Goal: Check status: Check status

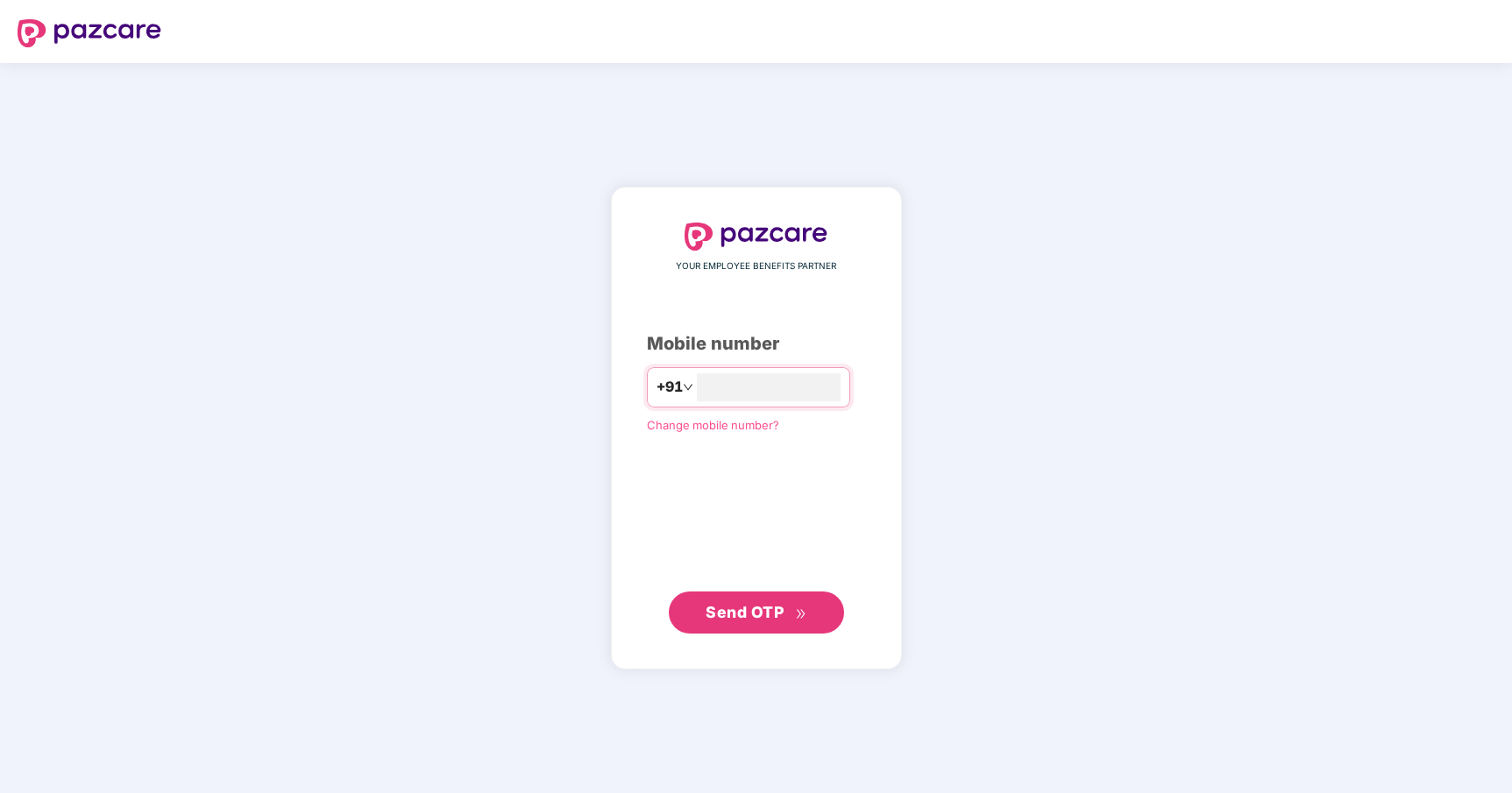
type input "**********"
click at [746, 615] on span "Send OTP" at bounding box center [744, 611] width 78 height 18
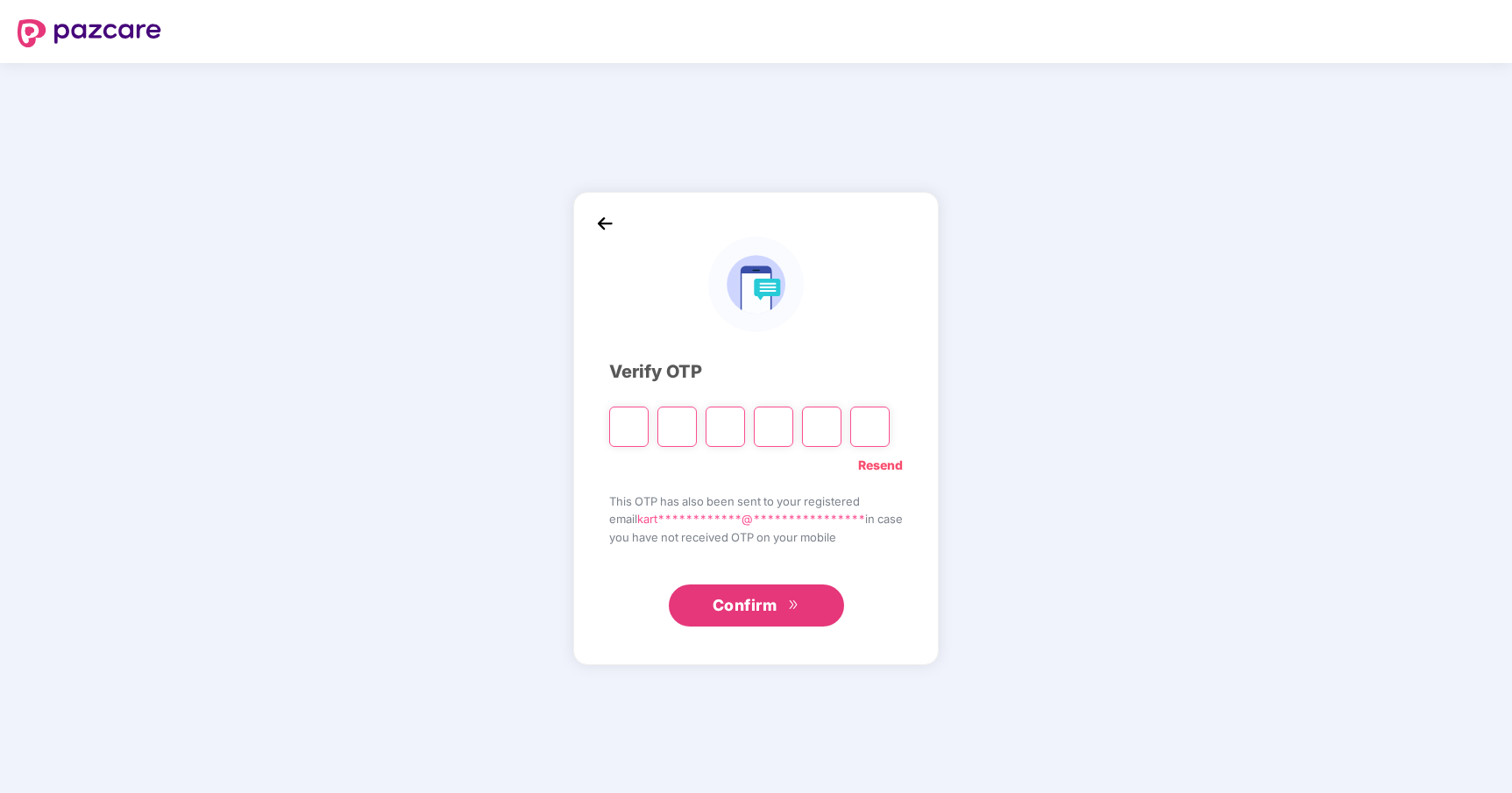
type input "*"
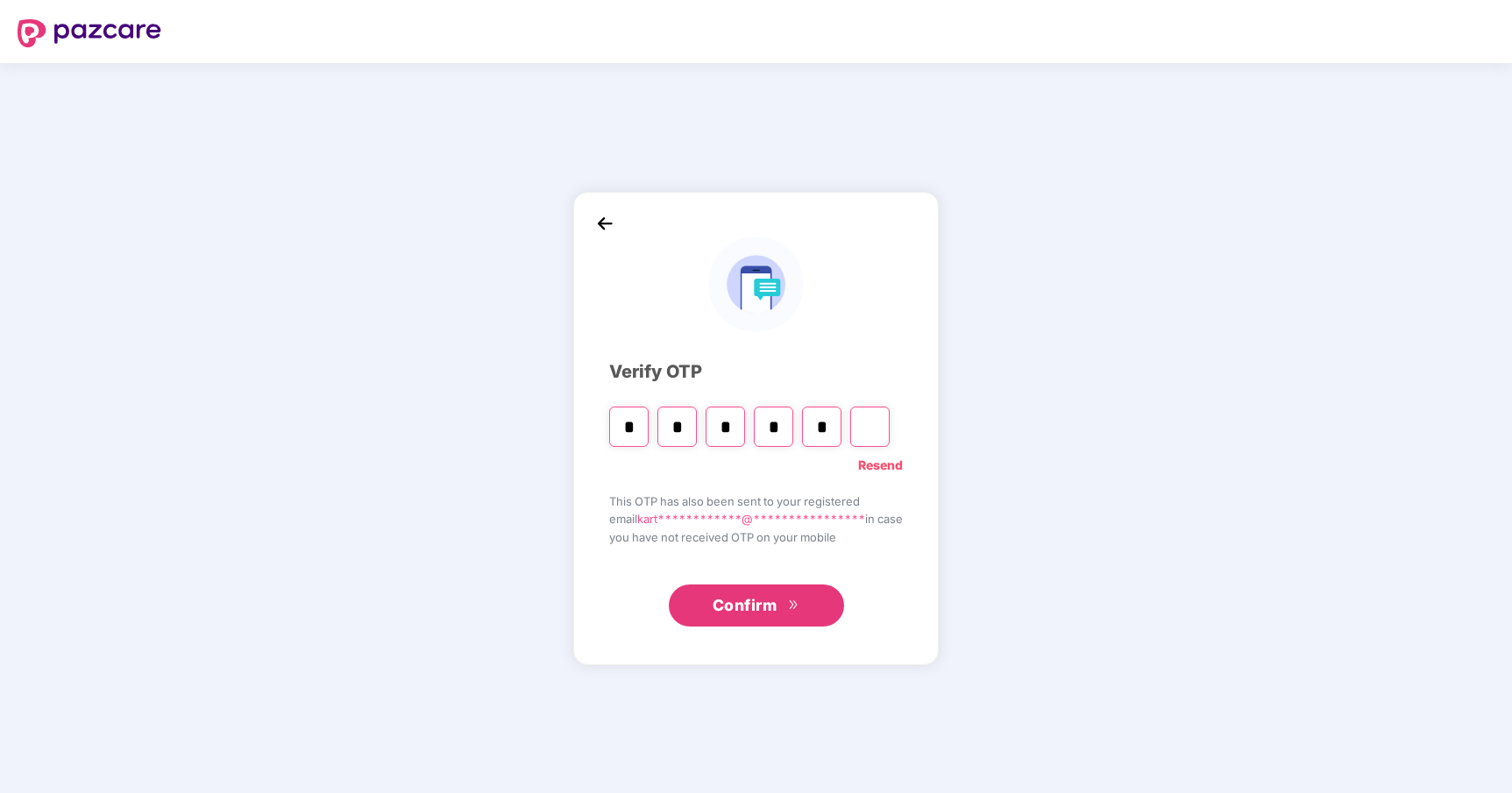
type input "*"
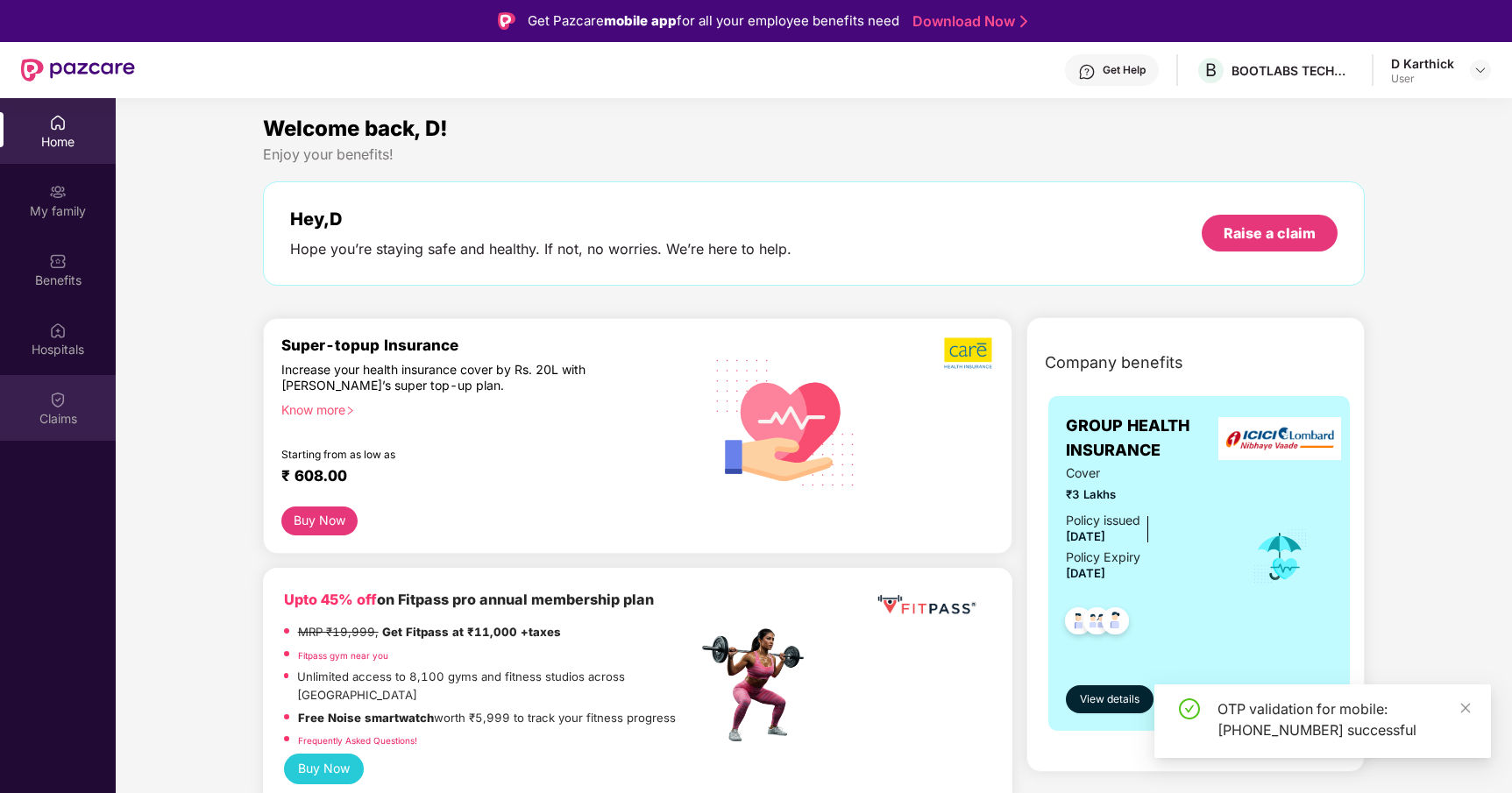
click at [59, 405] on img at bounding box center [58, 400] width 18 height 18
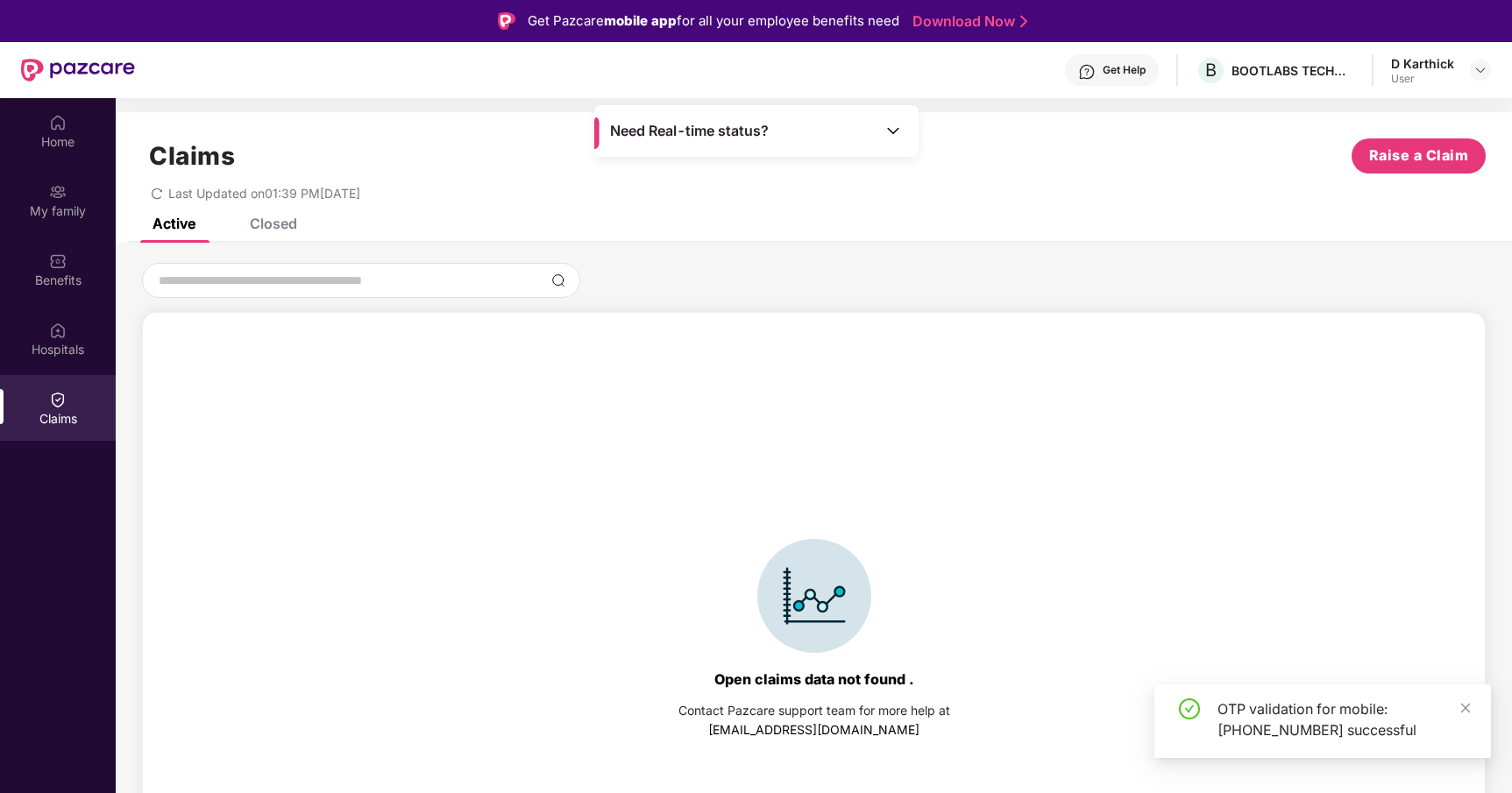
click at [271, 229] on div "Closed" at bounding box center [273, 224] width 48 height 18
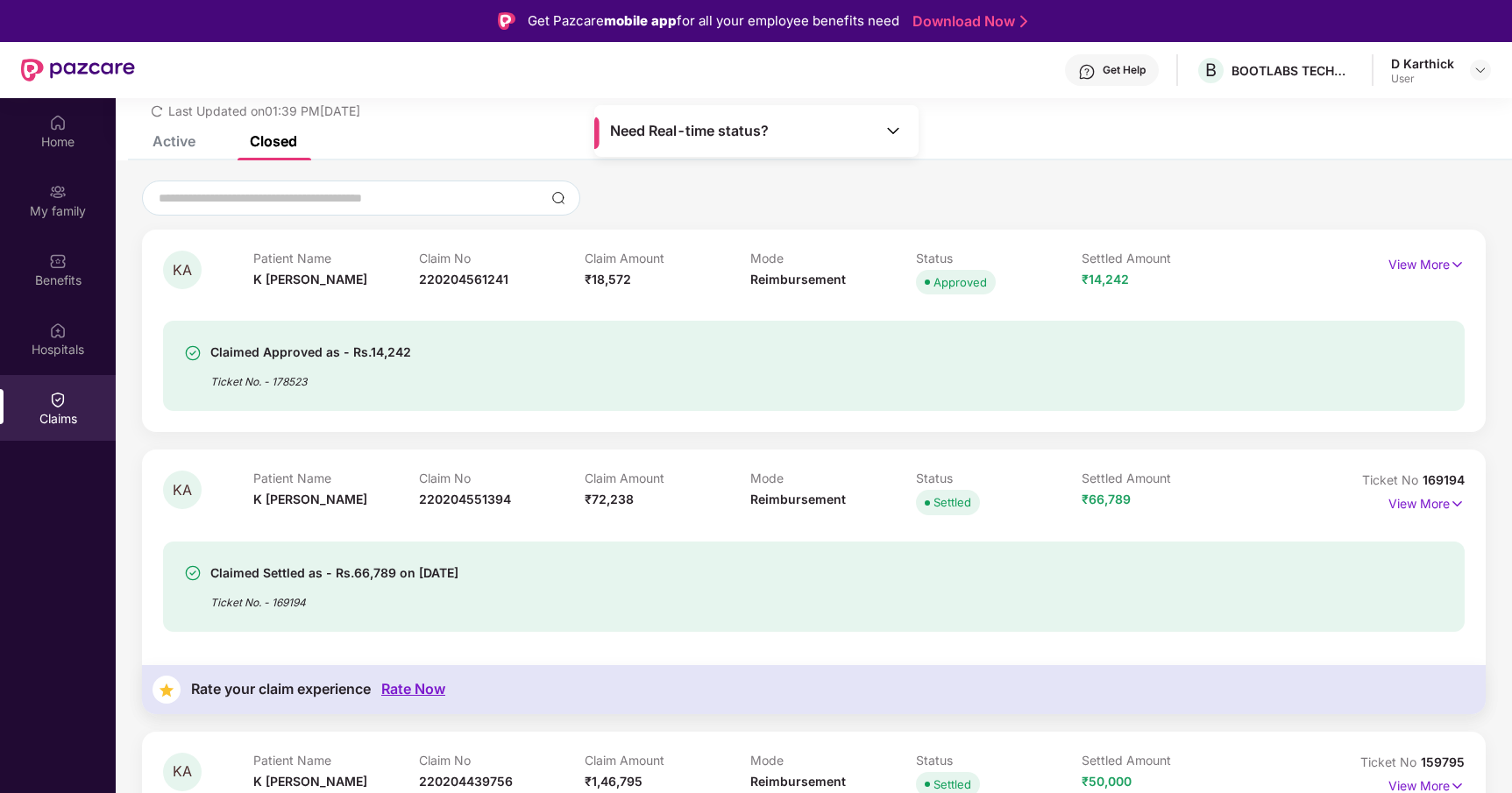
scroll to position [78, 0]
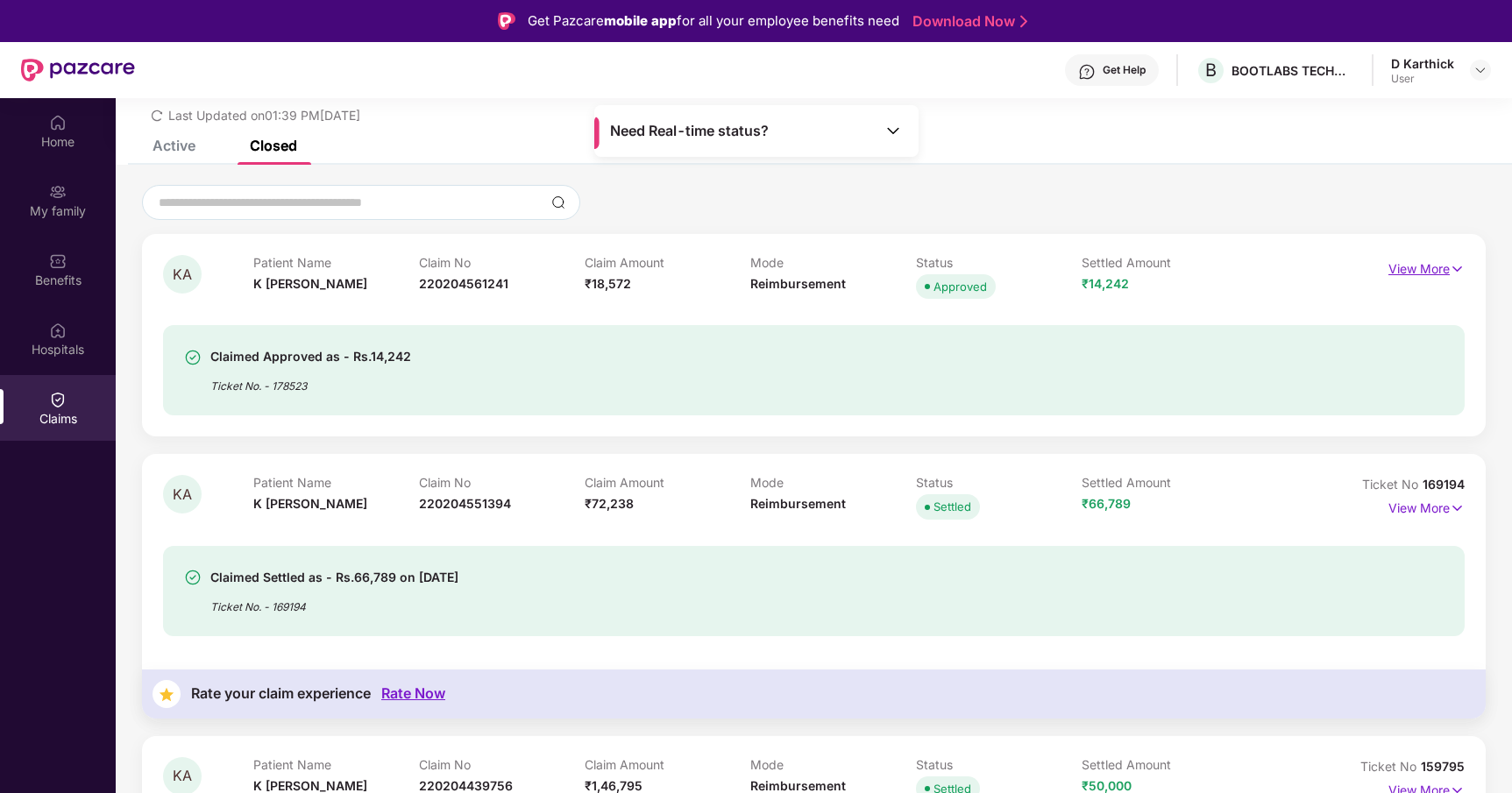
click at [1406, 269] on p "View More" at bounding box center [1426, 267] width 76 height 23
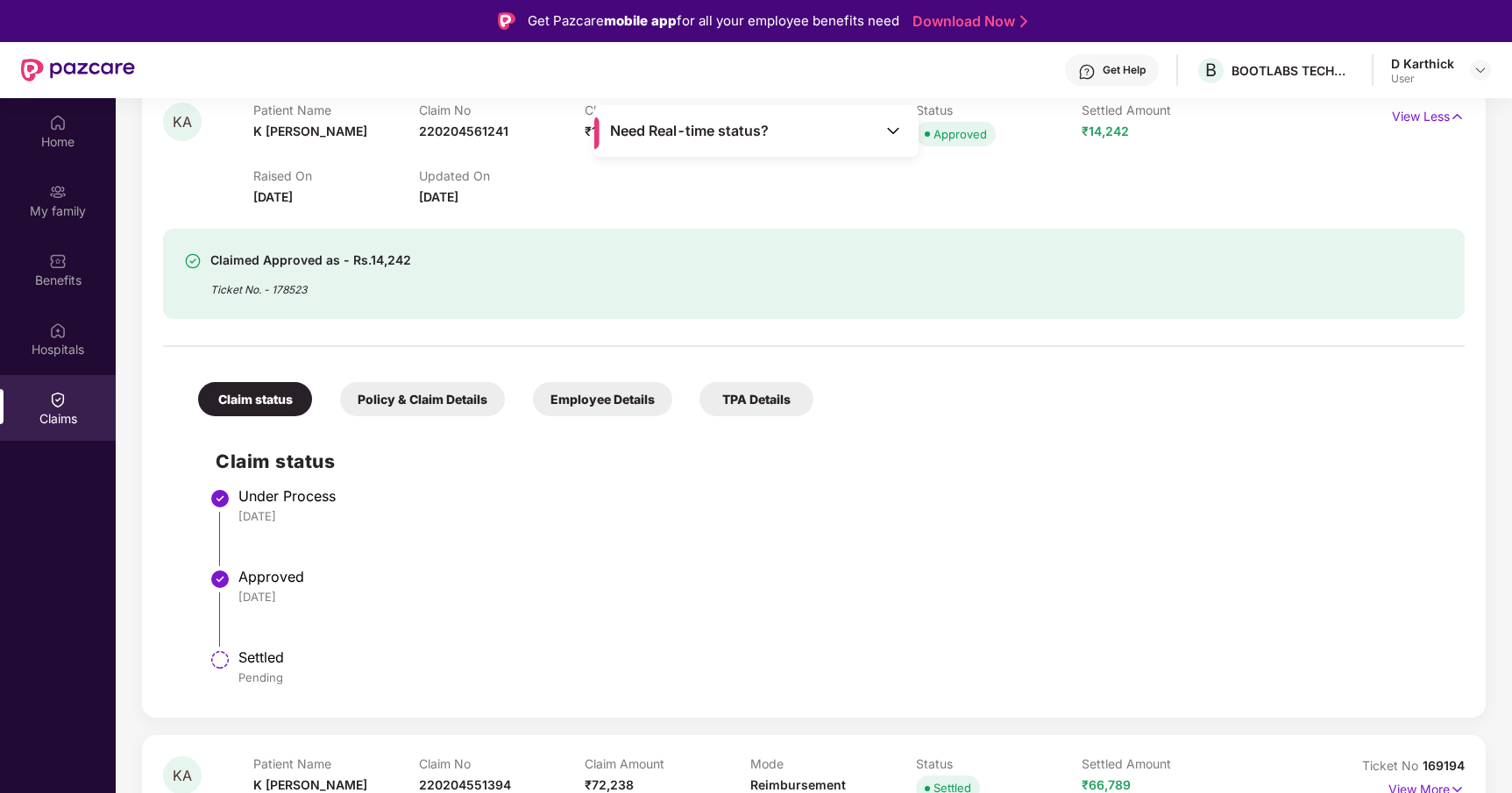
scroll to position [295, 0]
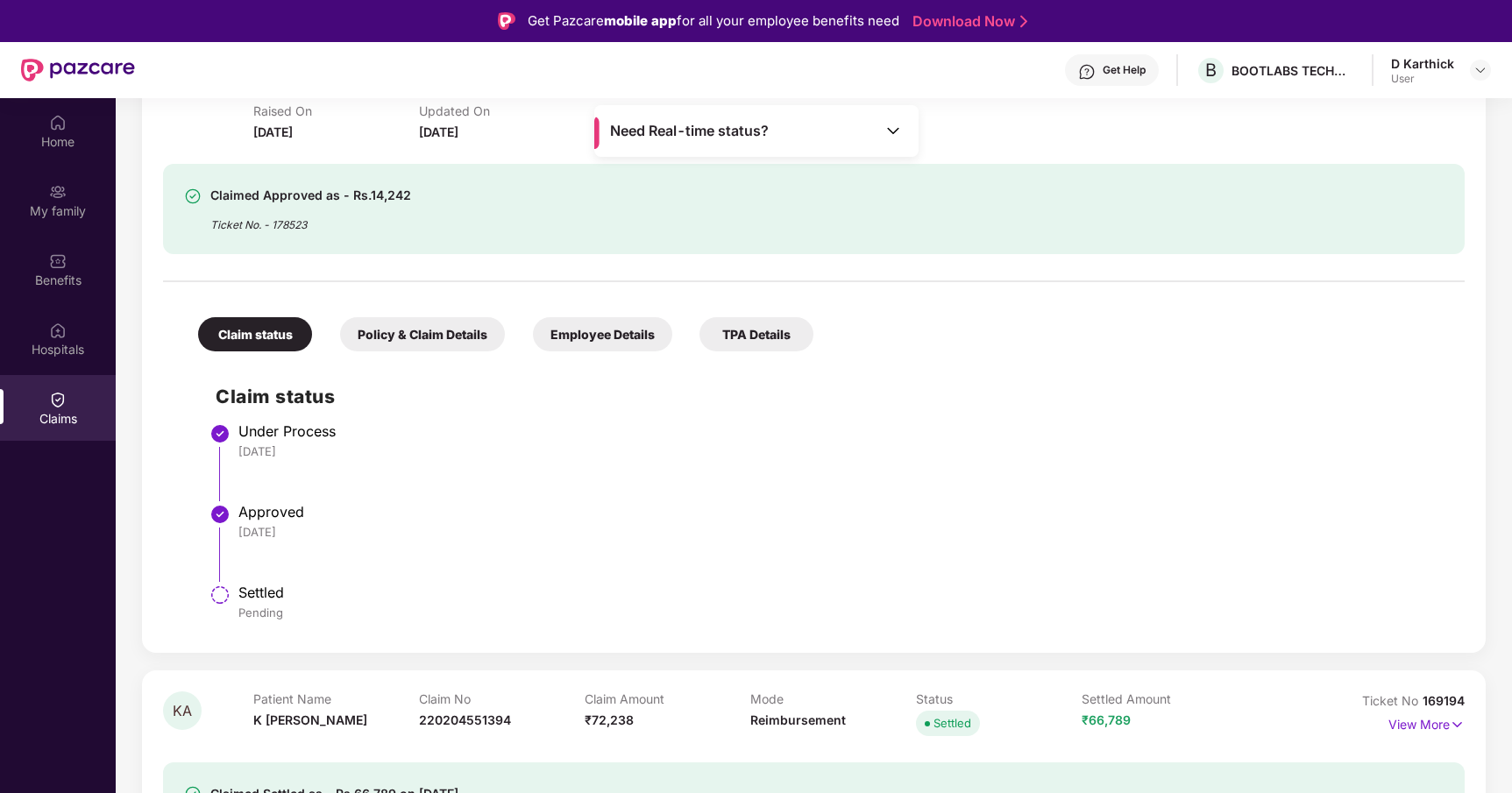
click at [431, 335] on div "Policy & Claim Details" at bounding box center [422, 334] width 164 height 34
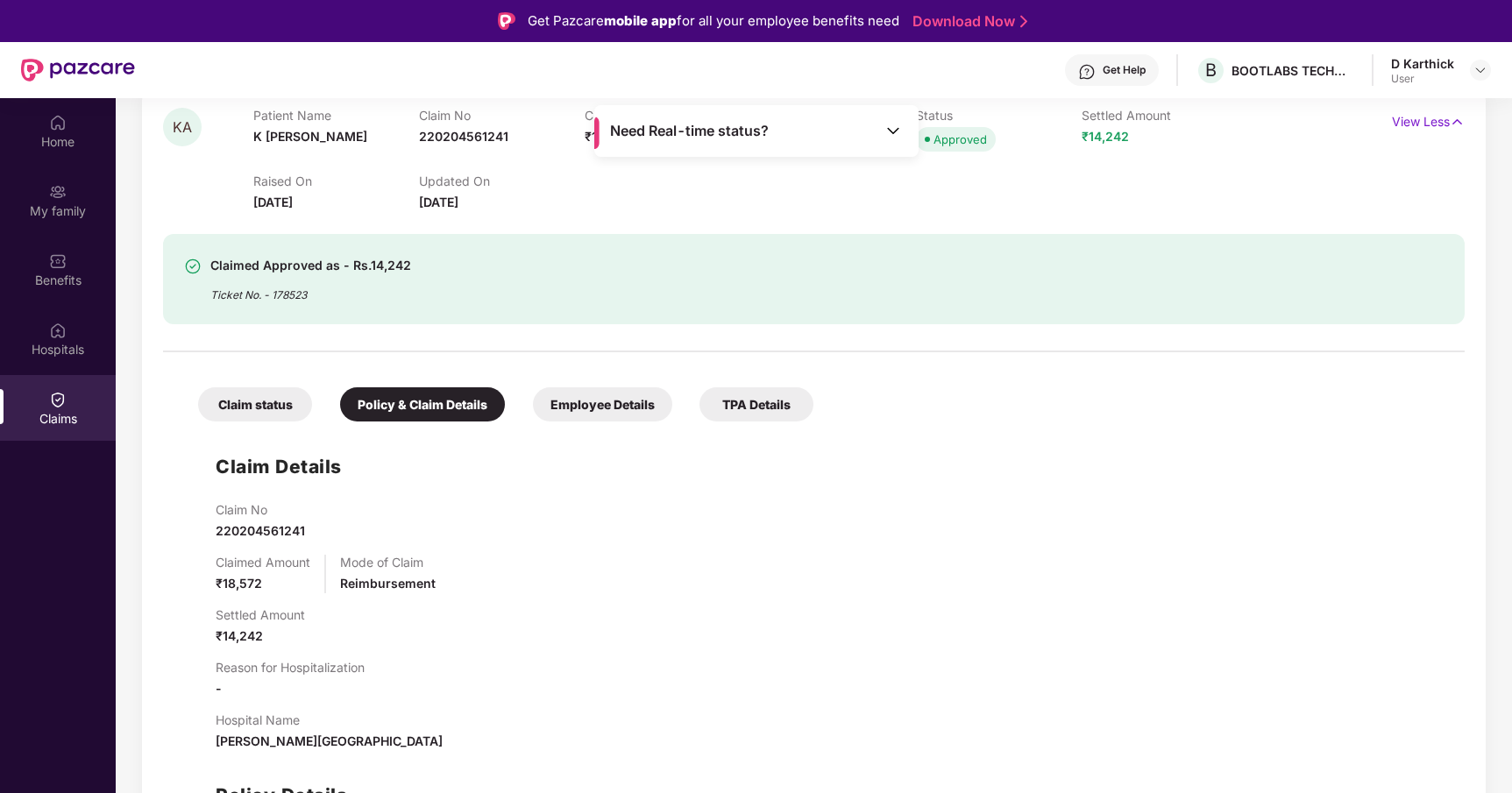
scroll to position [176, 0]
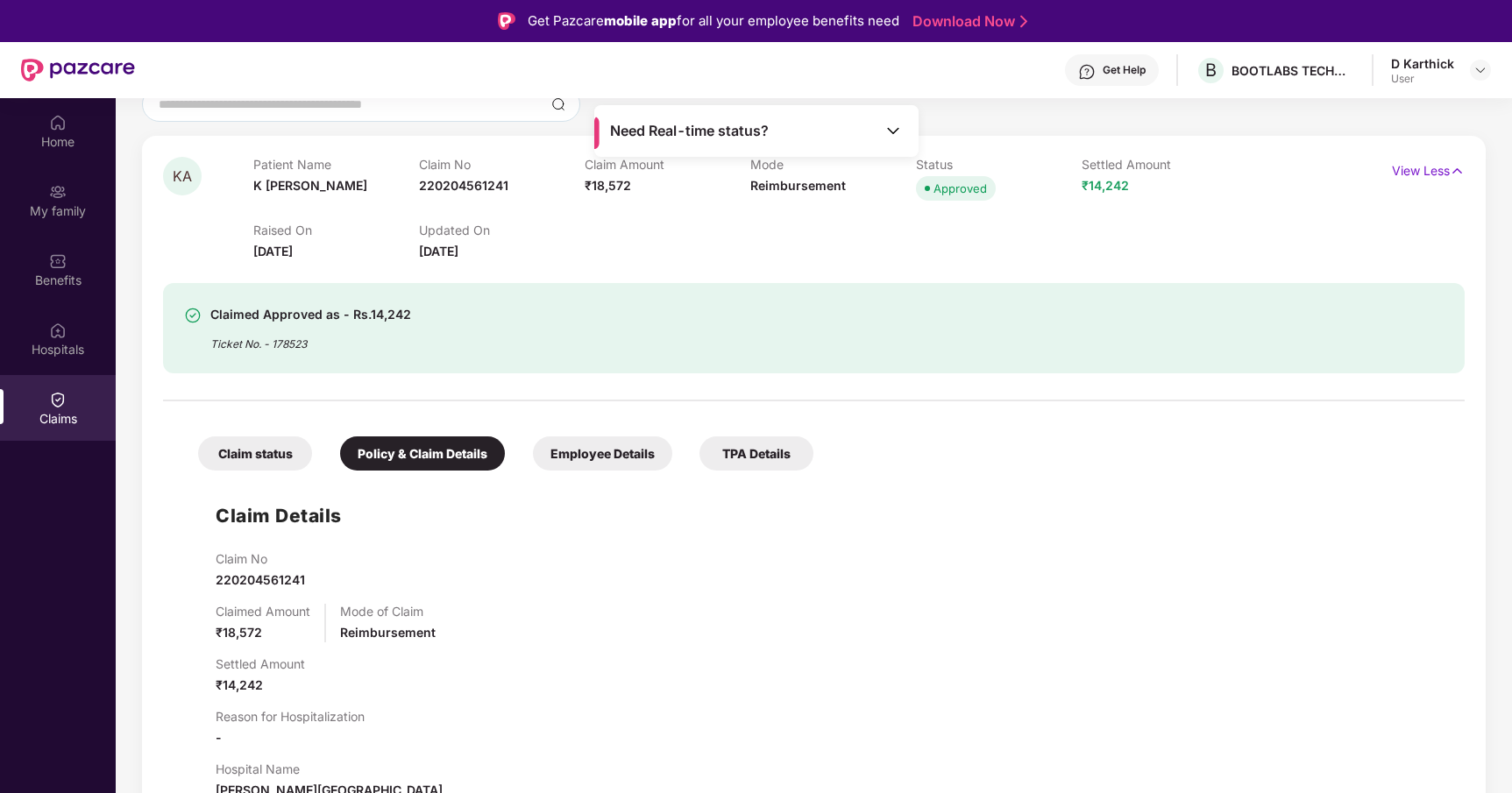
click at [737, 458] on div "TPA Details" at bounding box center [756, 454] width 114 height 34
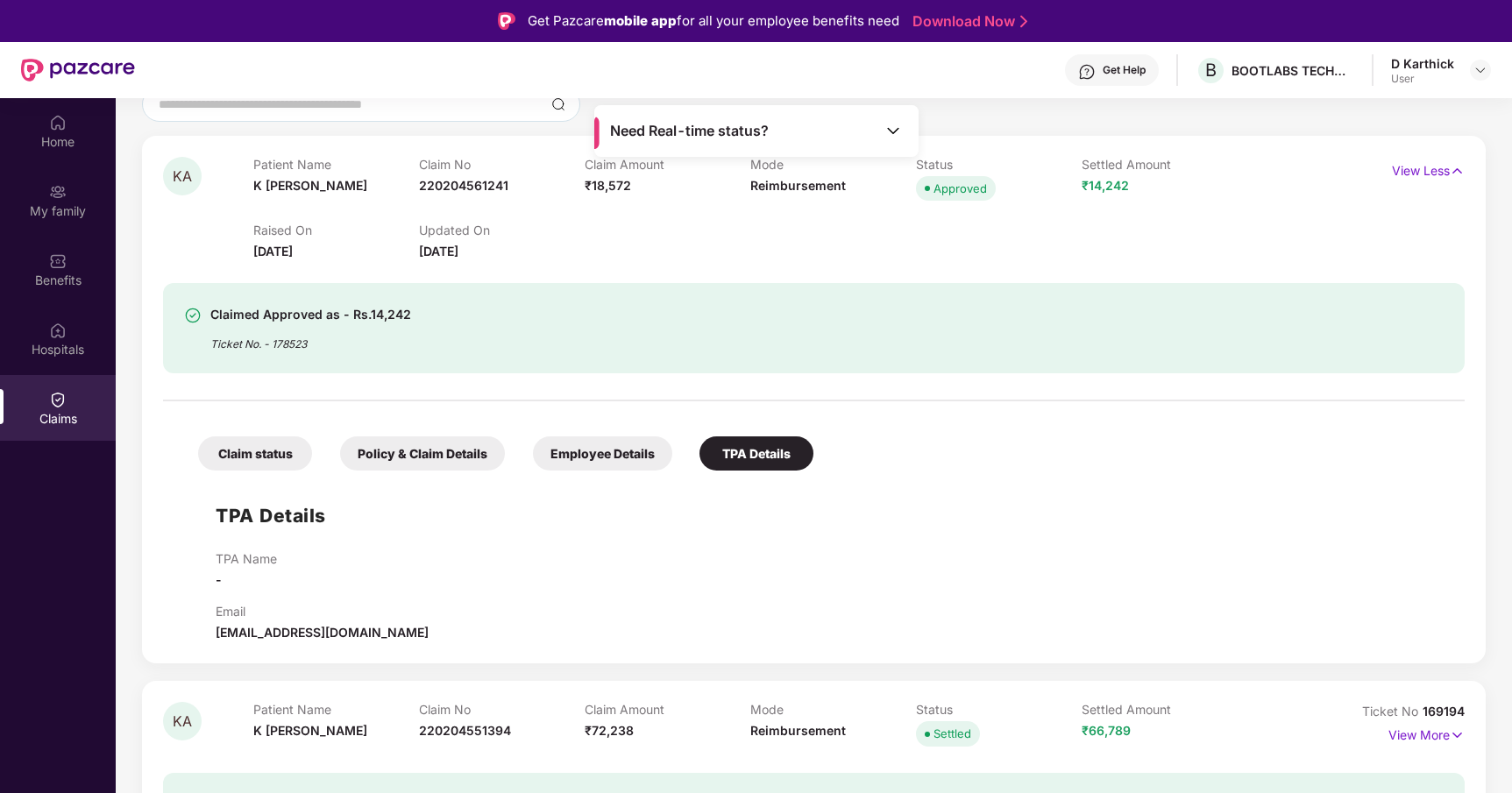
click at [604, 466] on div "Employee Details" at bounding box center [602, 454] width 139 height 34
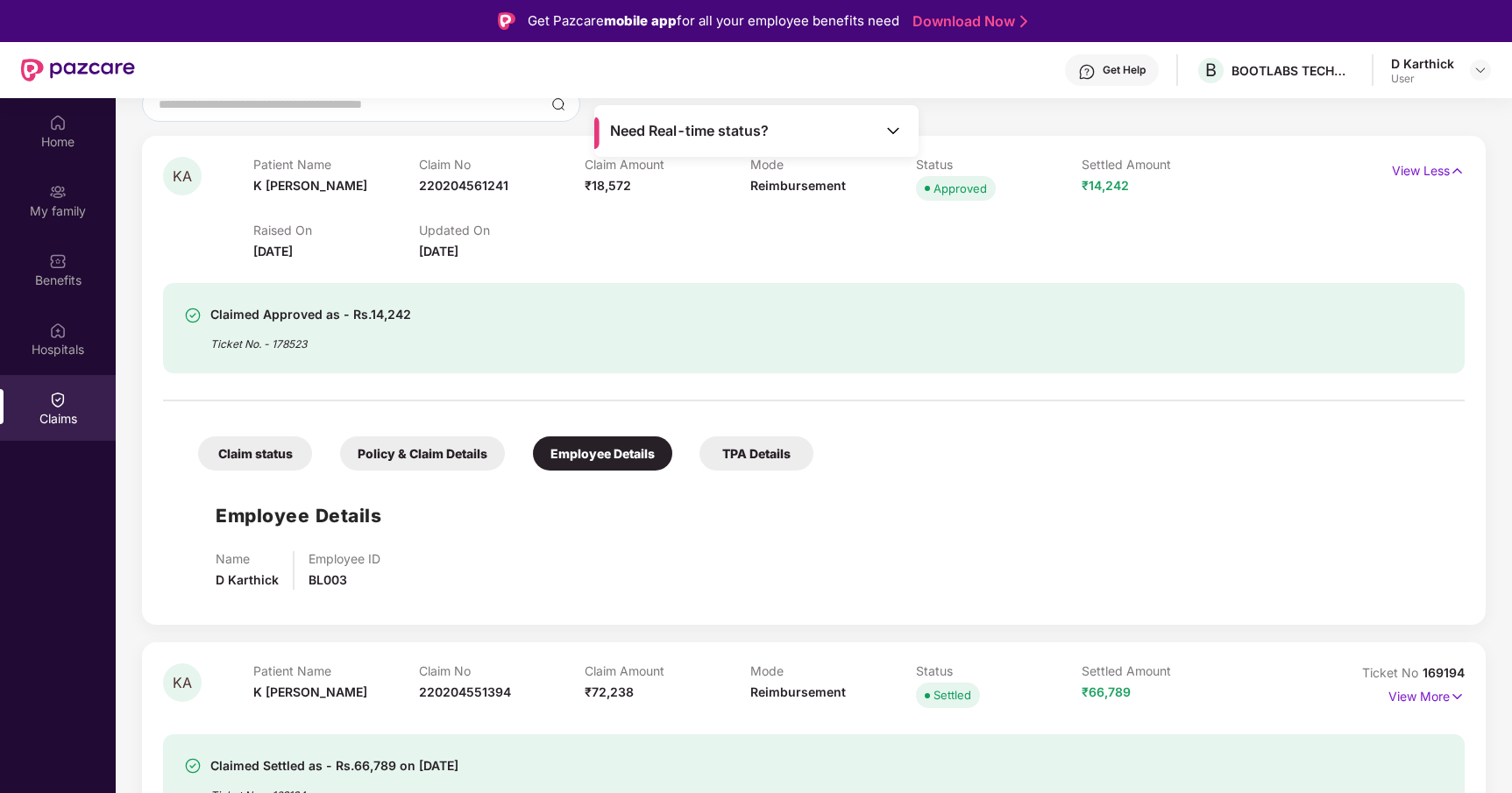
click at [387, 463] on div "Policy & Claim Details" at bounding box center [422, 454] width 164 height 34
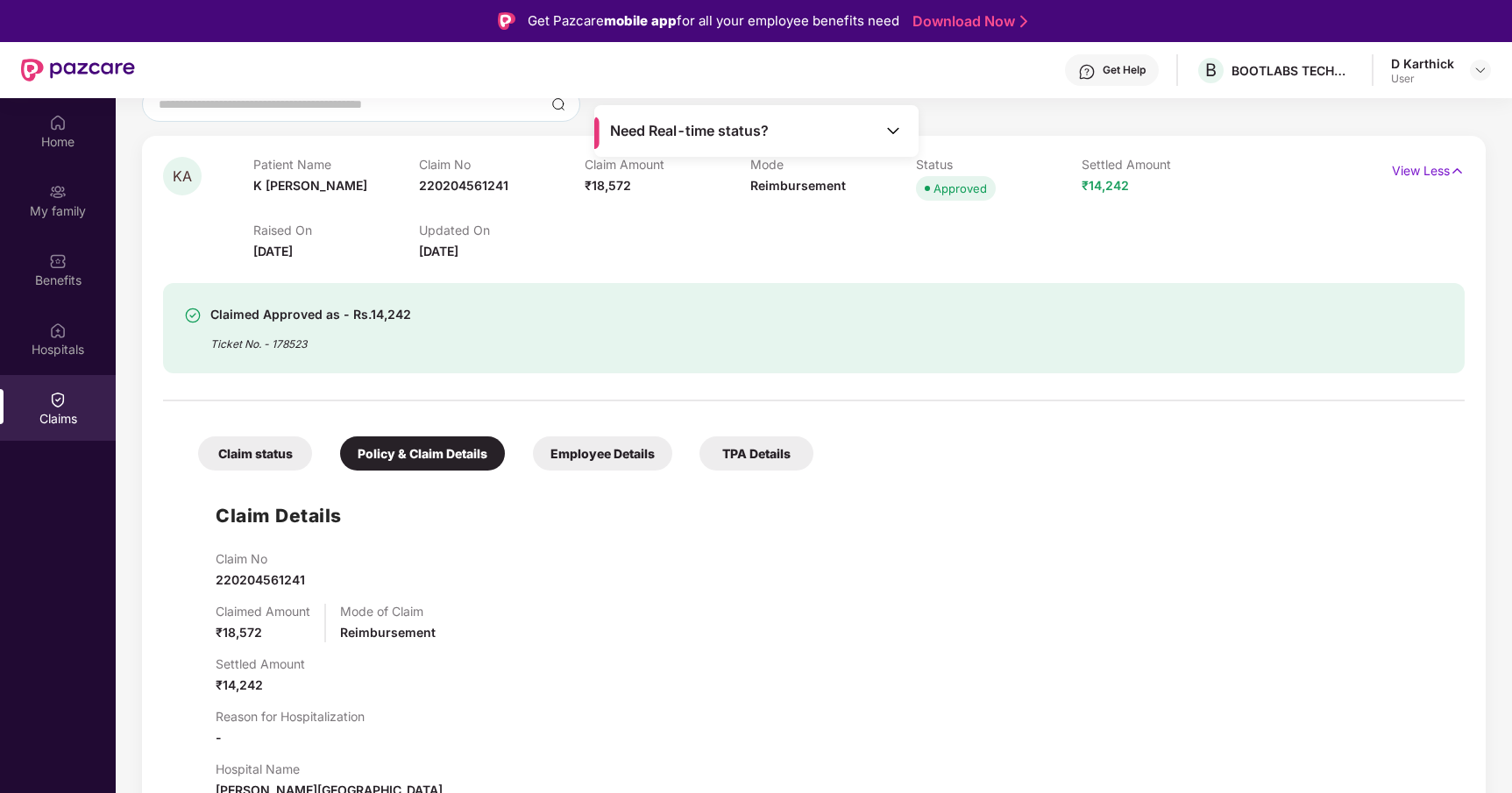
click at [287, 577] on span "220204561241" at bounding box center [261, 579] width 90 height 15
copy span "220204561241"
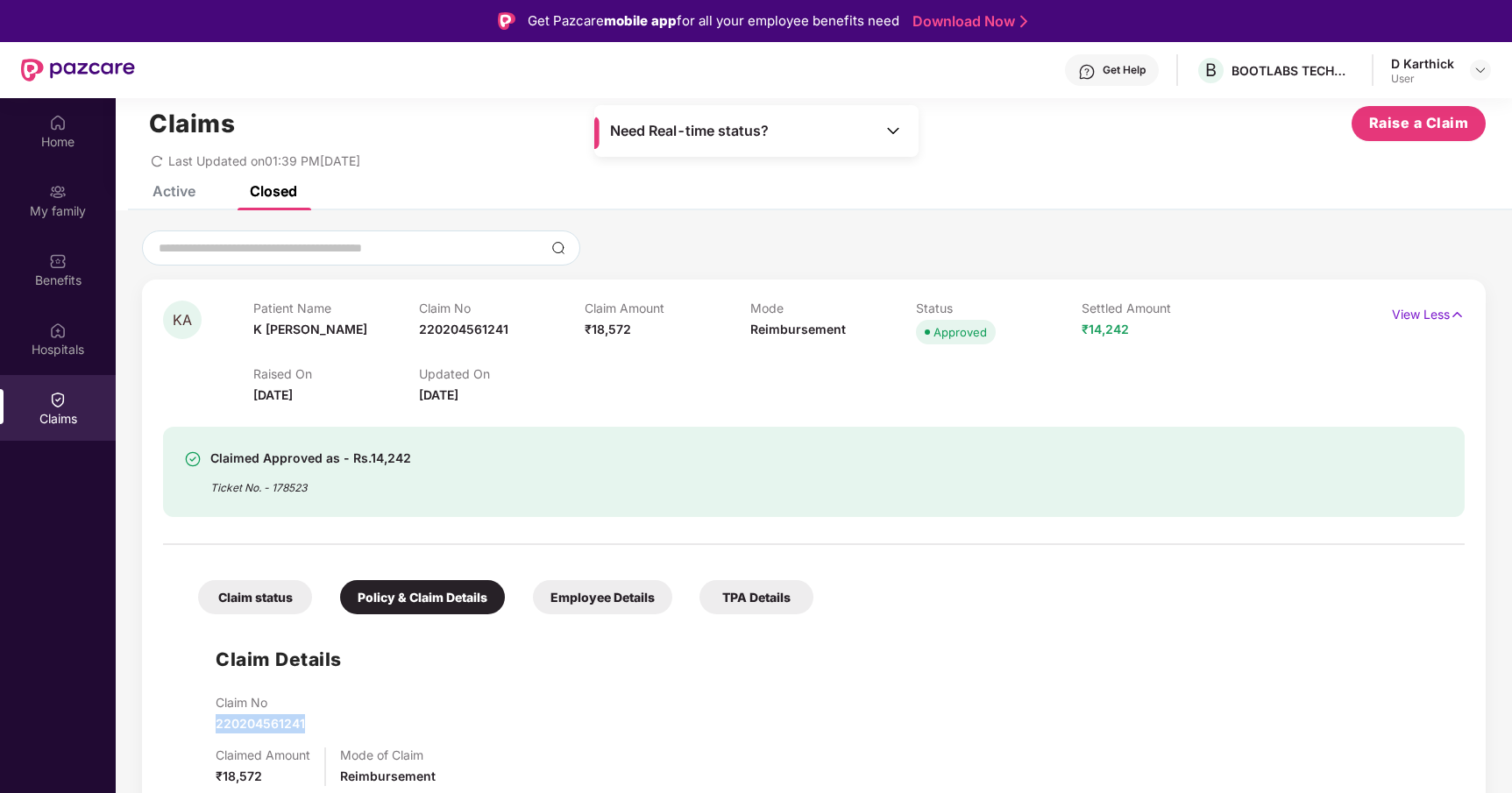
scroll to position [0, 0]
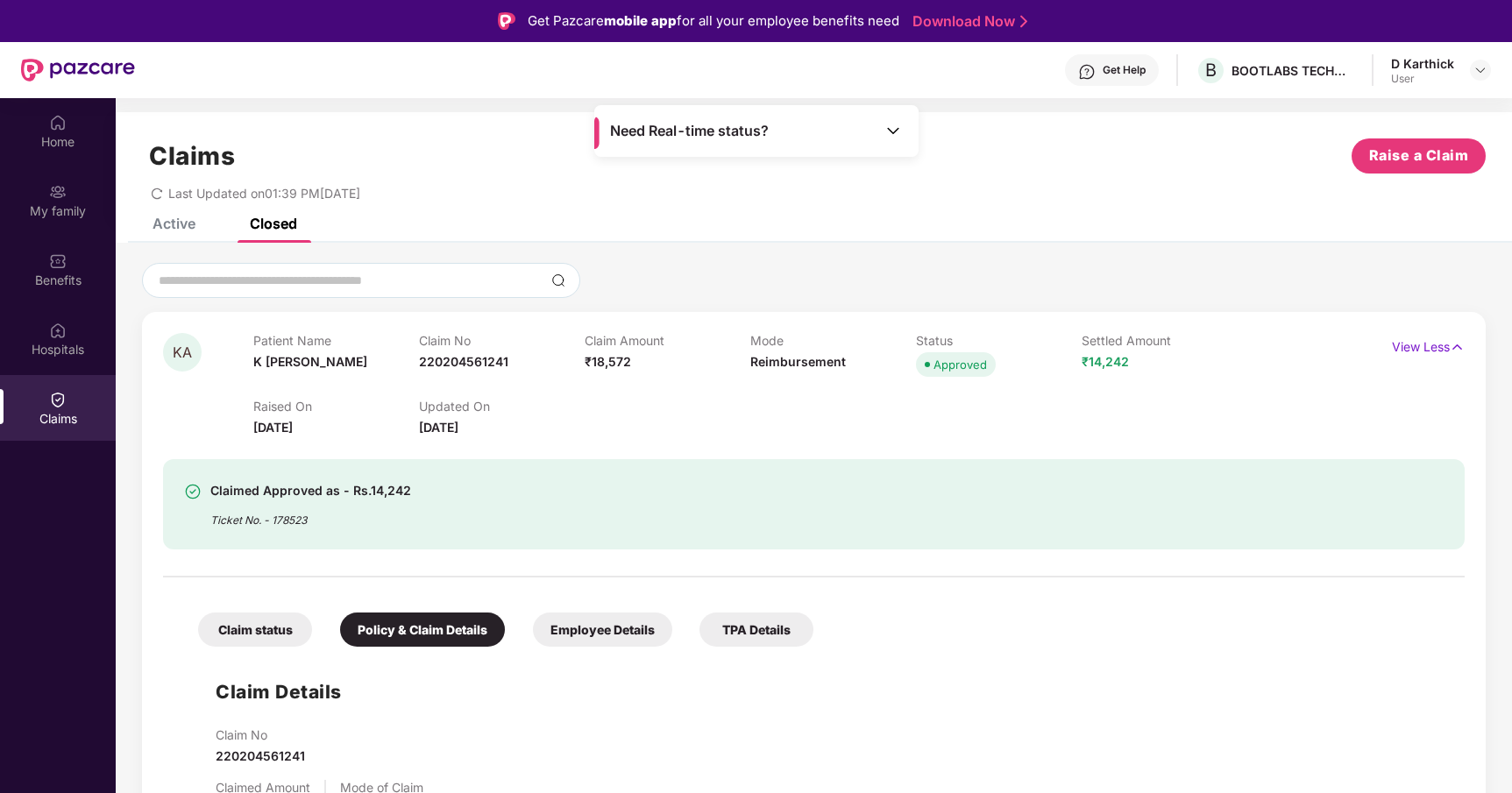
click at [291, 520] on div "Ticket No. - 178523" at bounding box center [310, 515] width 200 height 27
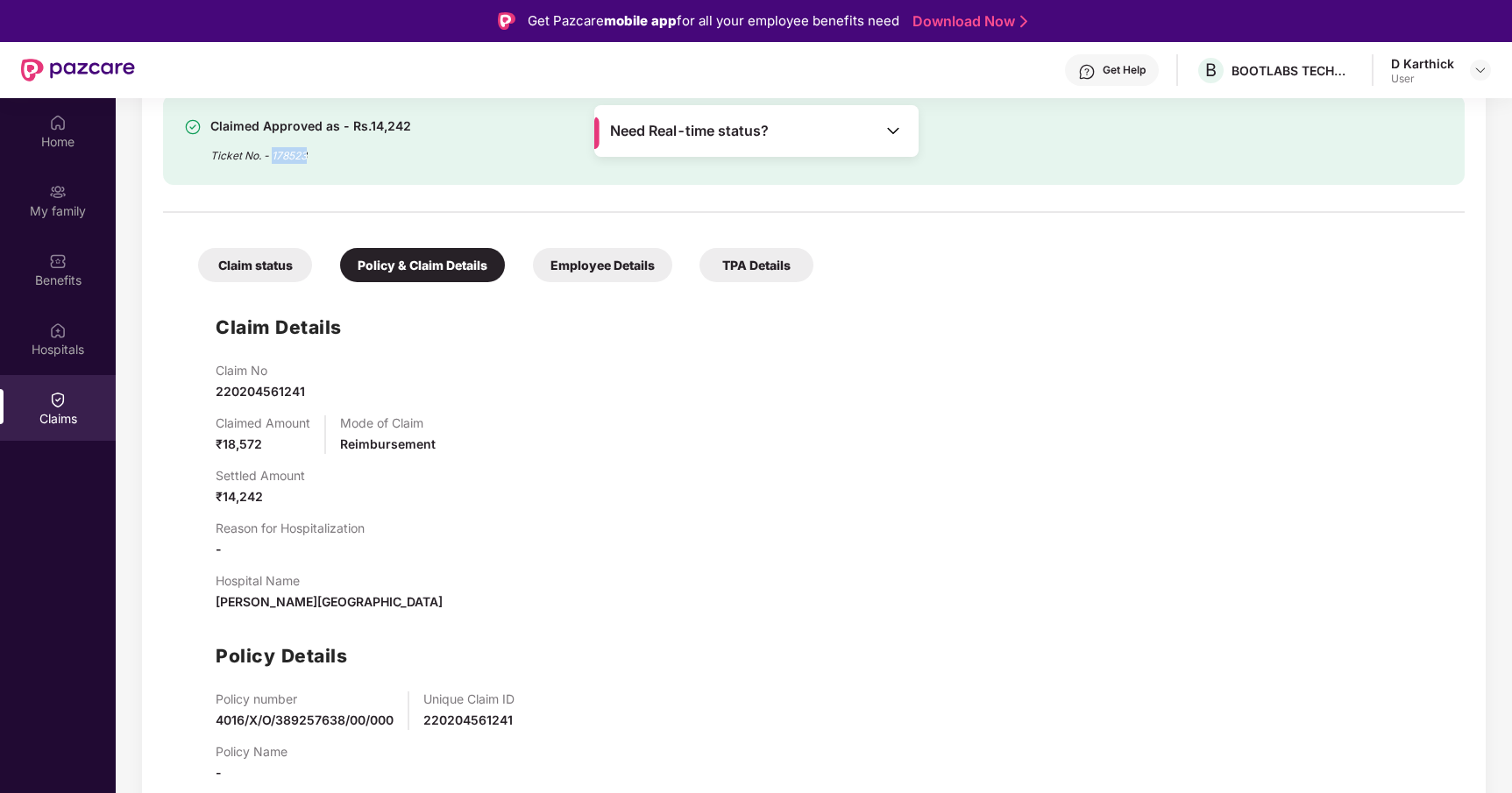
scroll to position [390, 0]
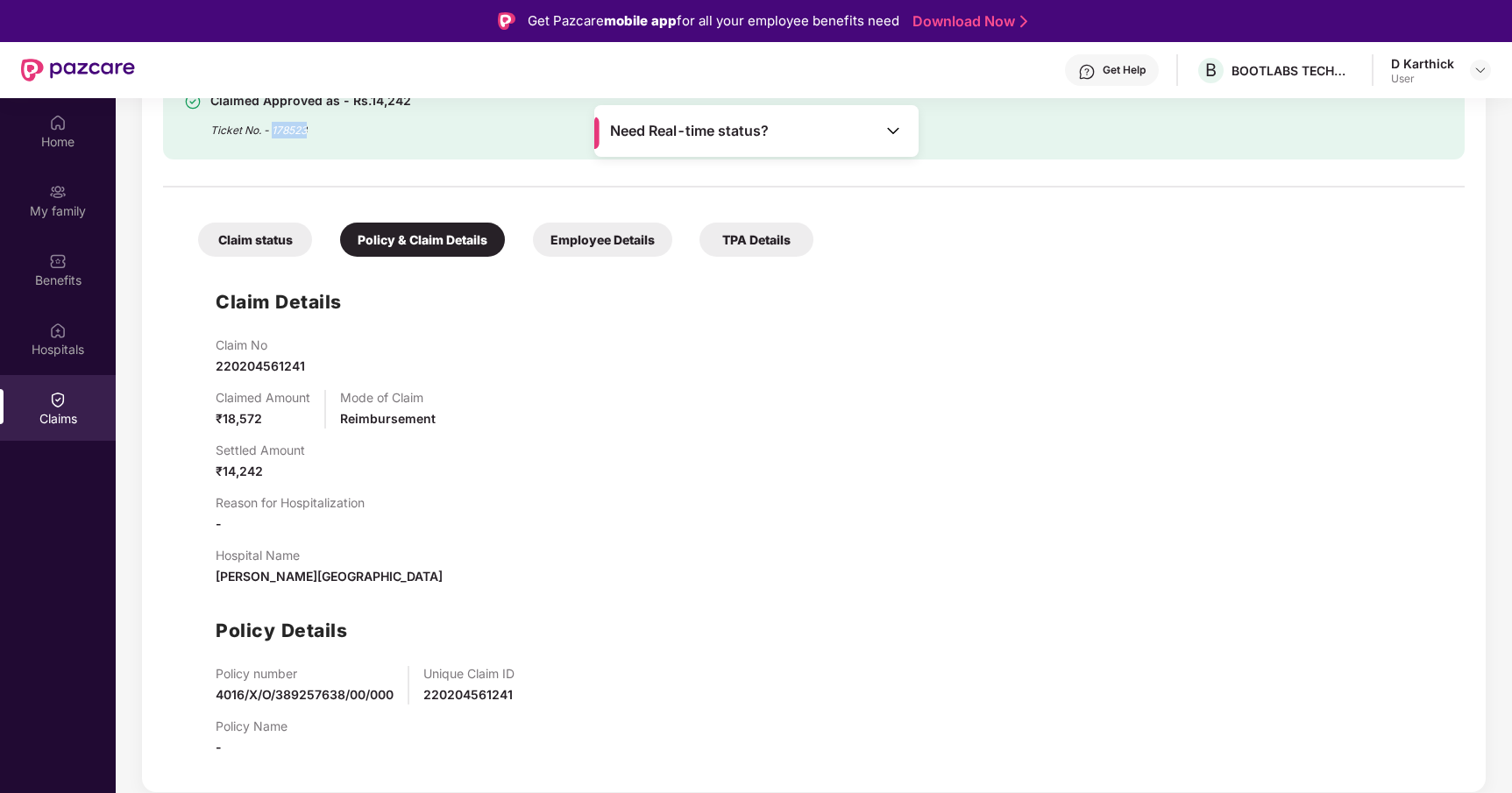
drag, startPoint x: 448, startPoint y: 586, endPoint x: 198, endPoint y: 586, distance: 250.0
click at [198, 586] on div "Claim Details Claim No 220204561241 Claimed Amount ₹18,572 Mode of Claim Reimbu…" at bounding box center [814, 518] width 1267 height 506
click at [246, 604] on div "Claim No 220204561241 Claimed Amount ₹18,572 Mode of Claim Reimbursement Settle…" at bounding box center [831, 554] width 1232 height 434
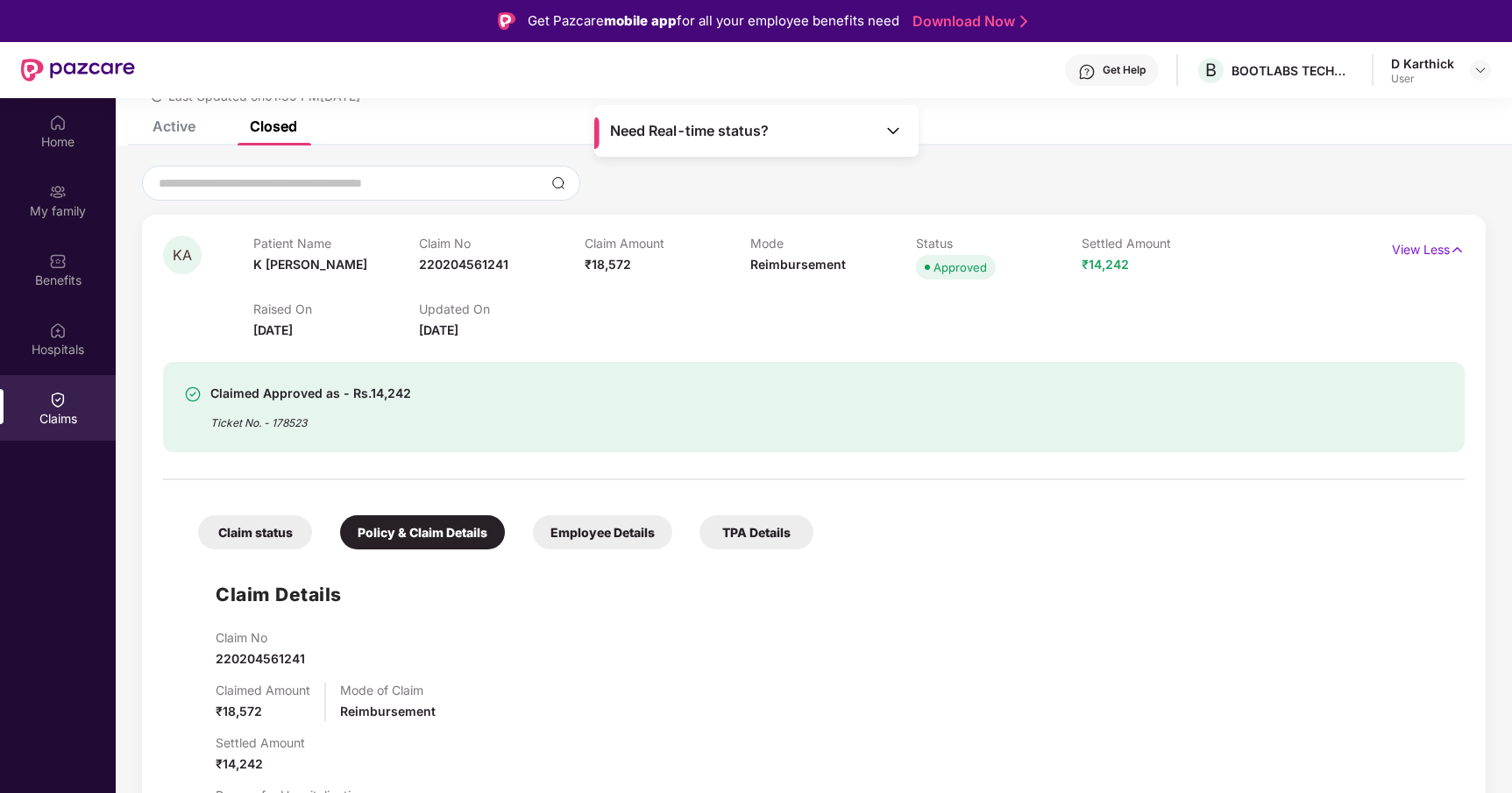
scroll to position [145, 0]
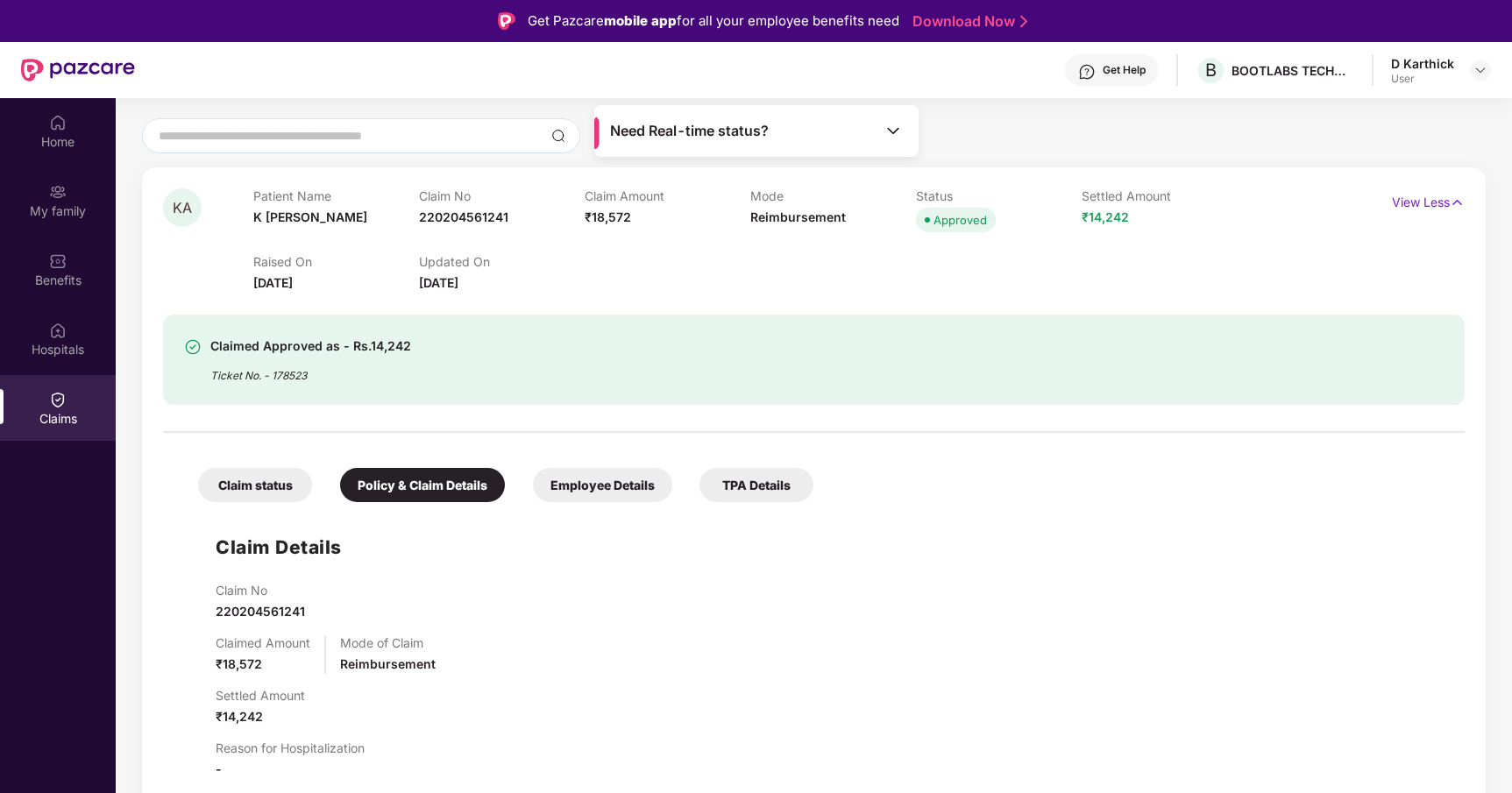
click at [892, 124] on img at bounding box center [893, 131] width 18 height 18
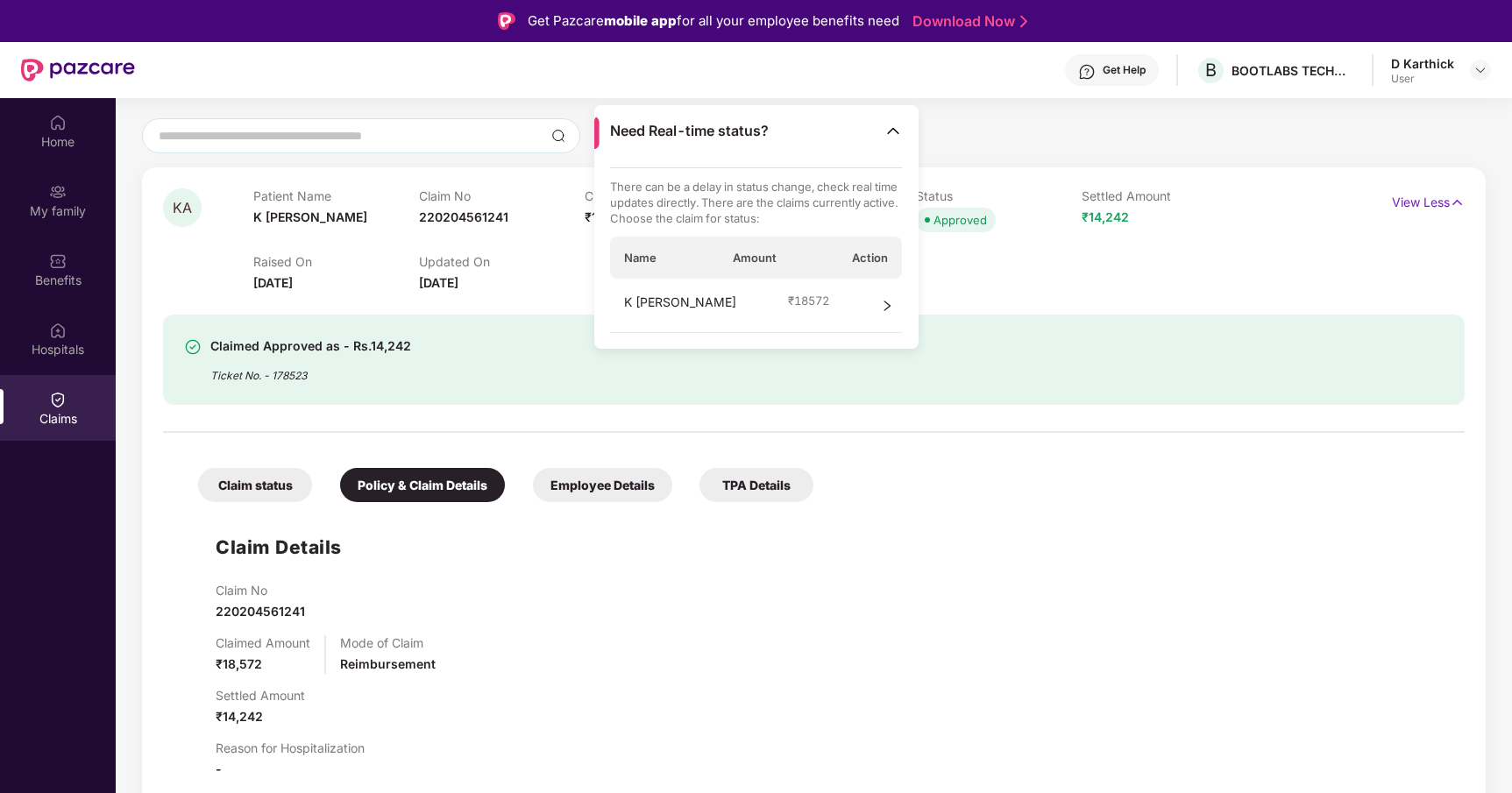
click at [891, 128] on img at bounding box center [893, 131] width 18 height 18
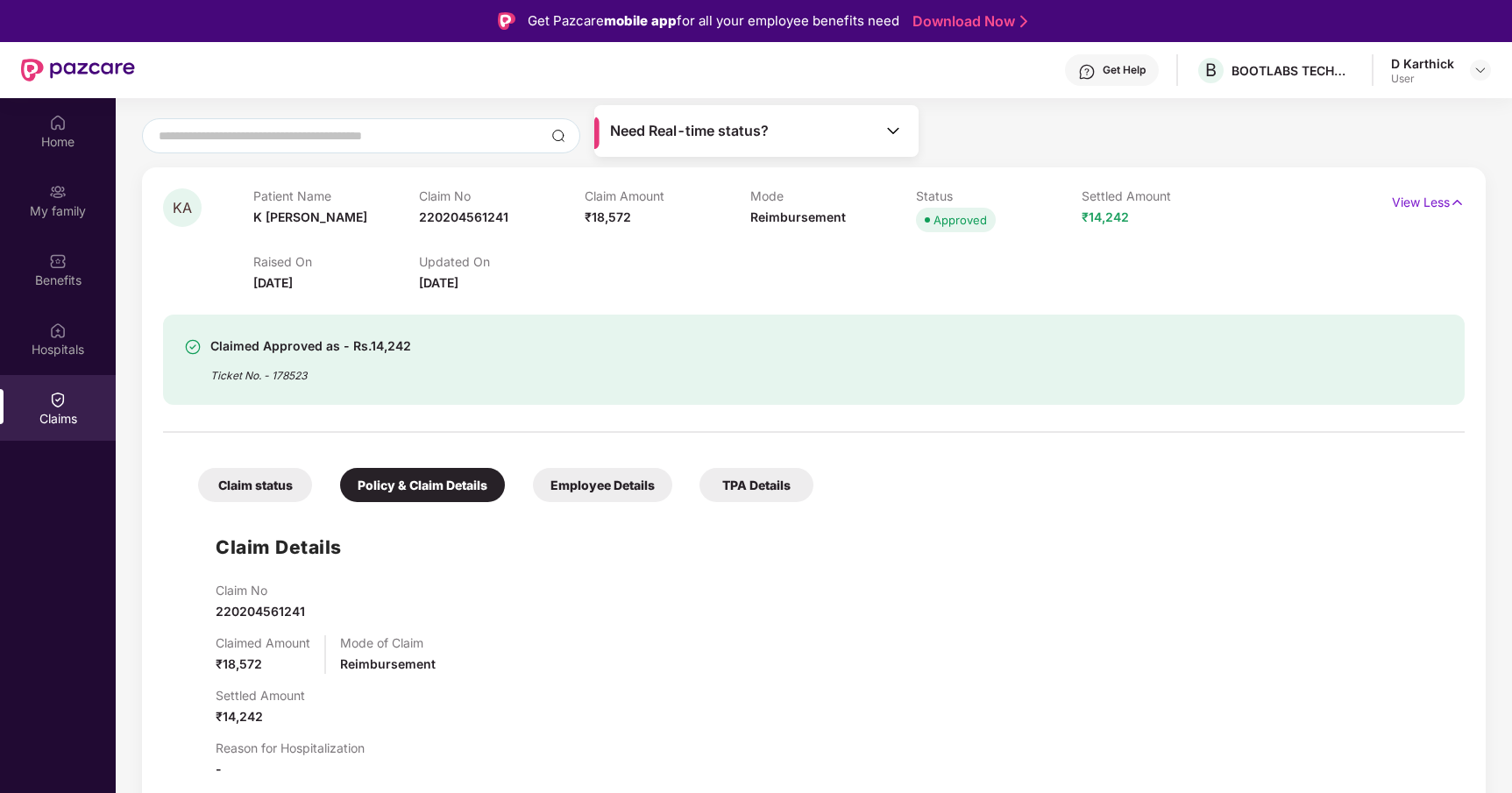
click at [966, 119] on div at bounding box center [814, 136] width 1344 height 35
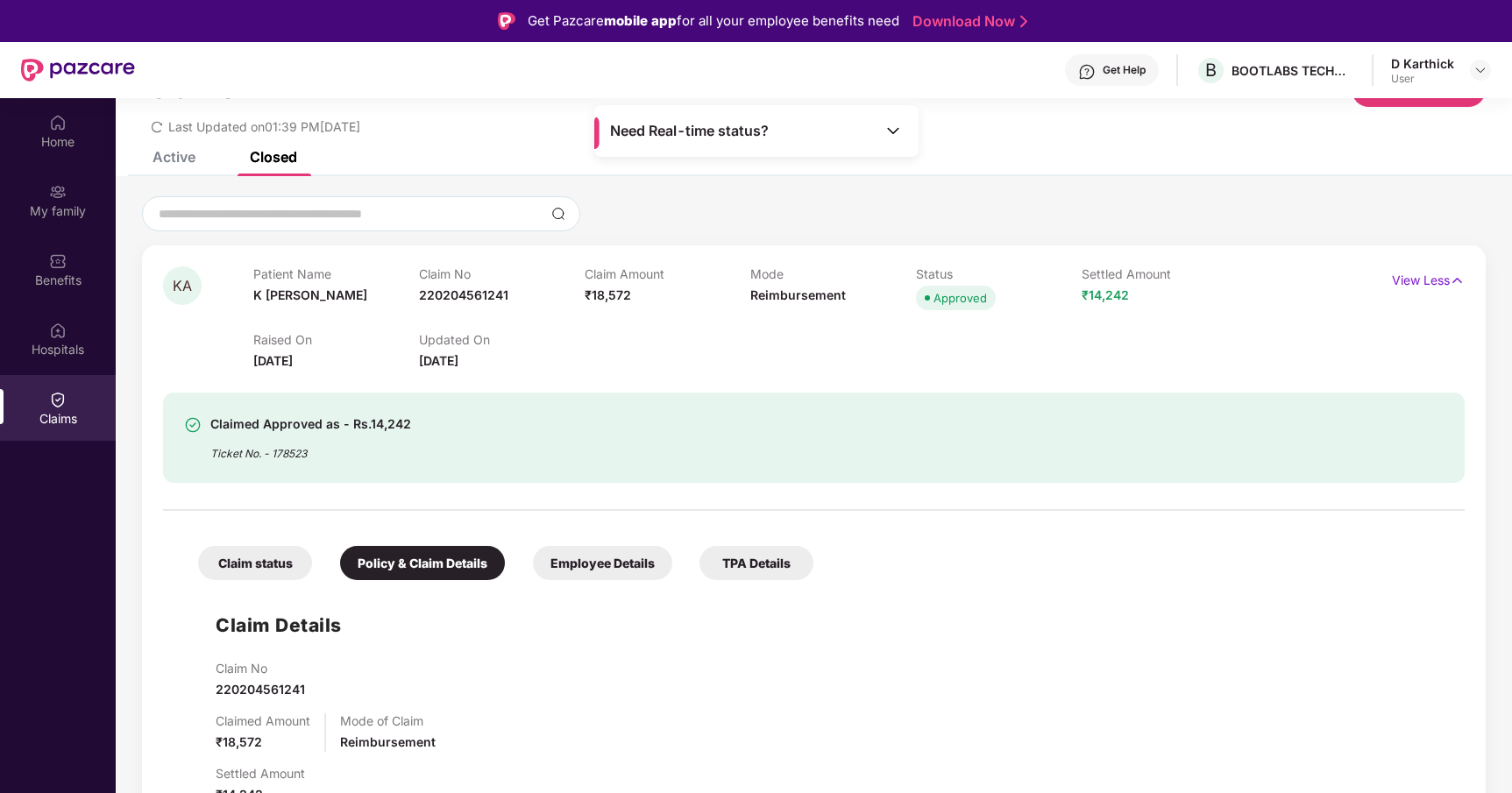
scroll to position [32, 0]
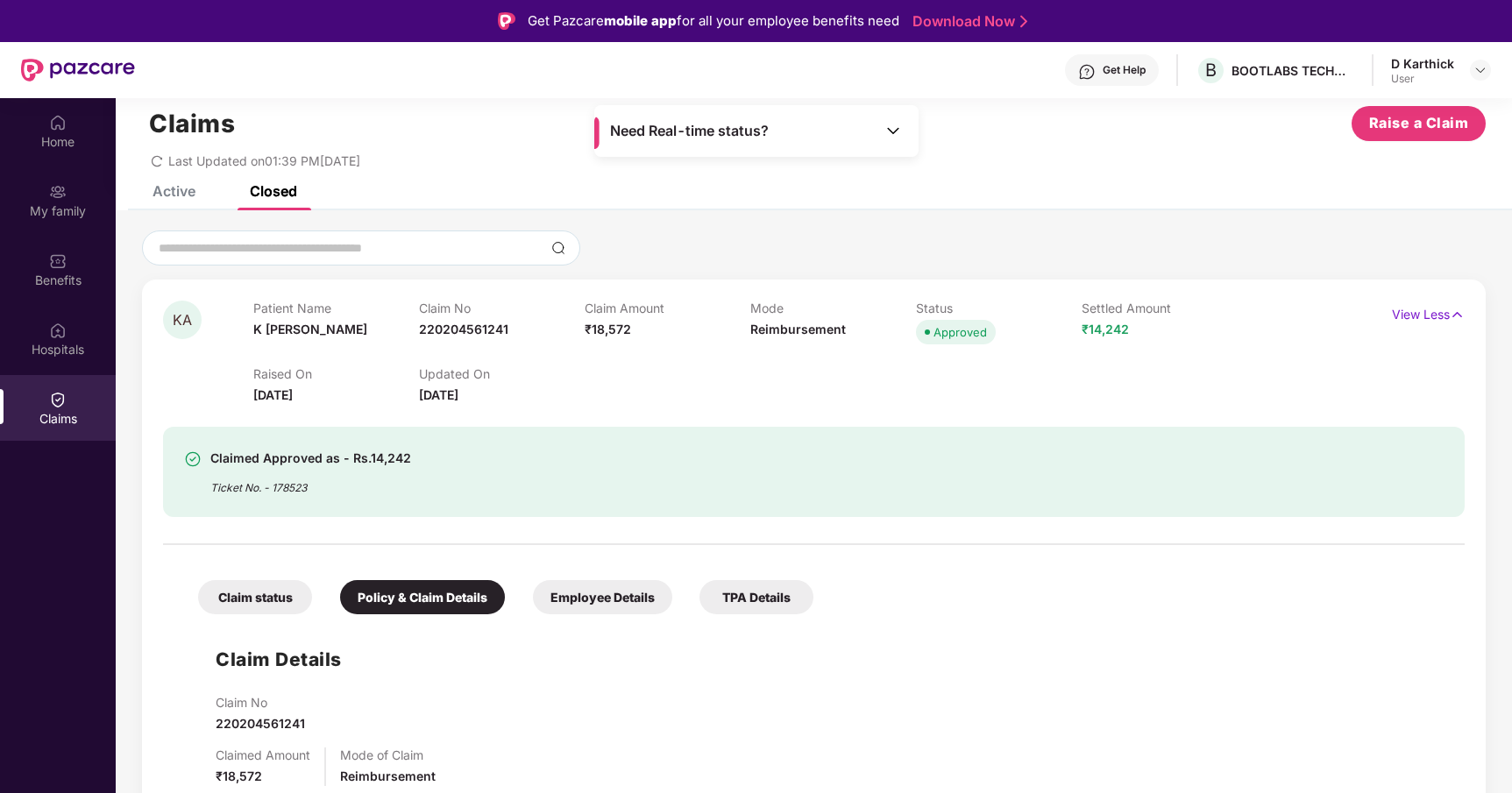
click at [164, 196] on div "Active" at bounding box center [174, 191] width 43 height 18
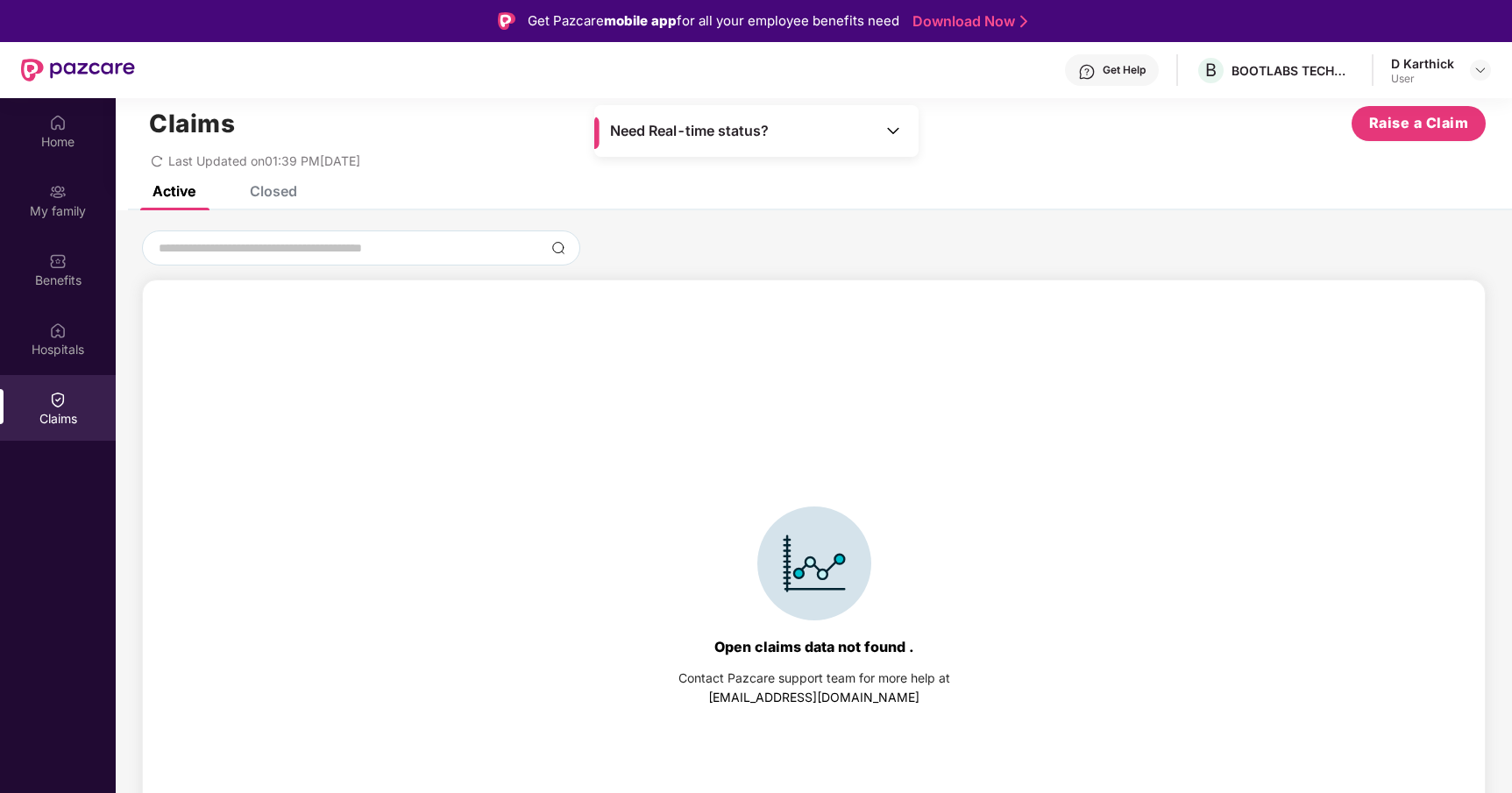
click at [256, 205] on div "Closed" at bounding box center [261, 190] width 74 height 39
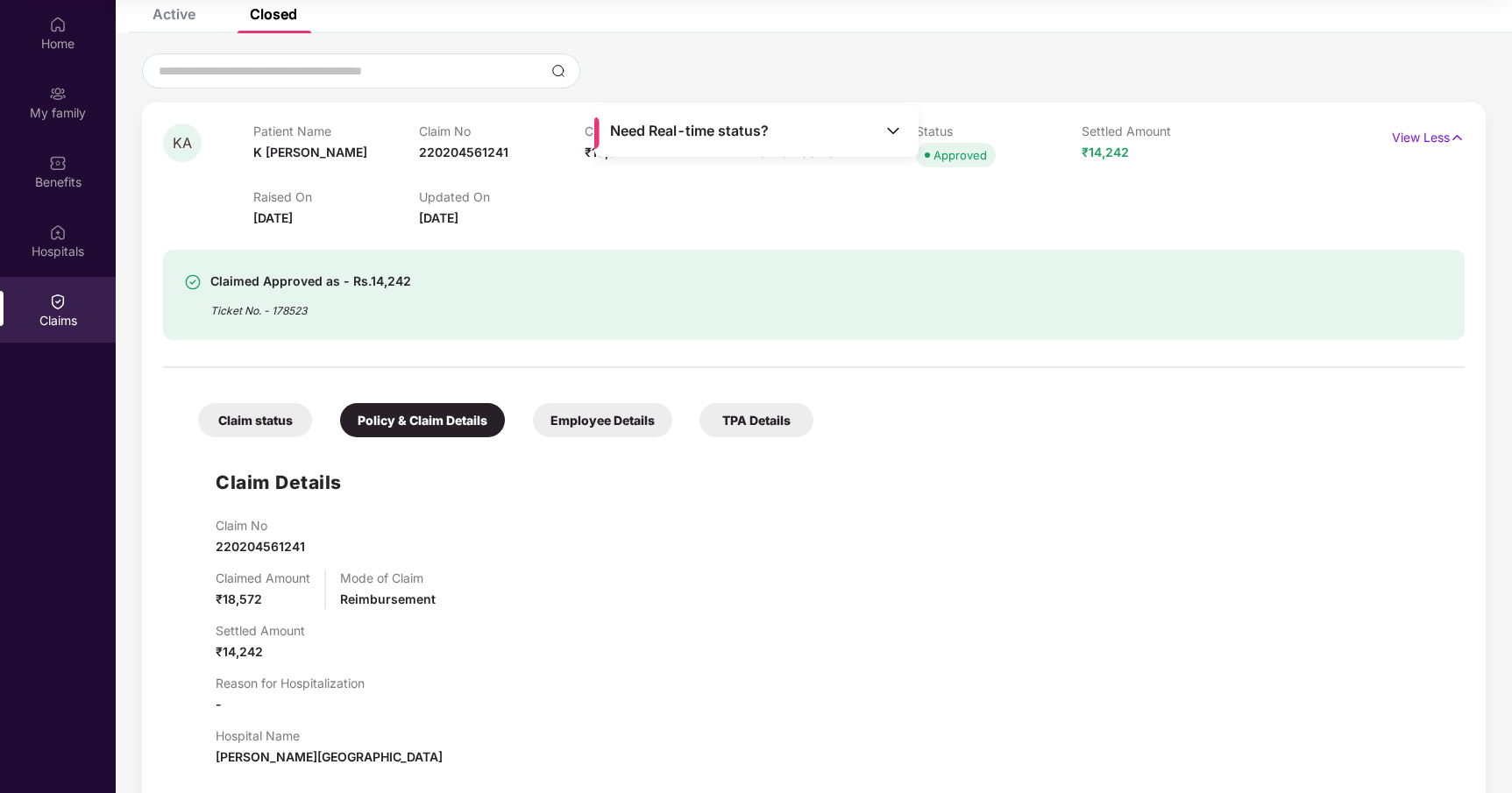
scroll to position [107, 0]
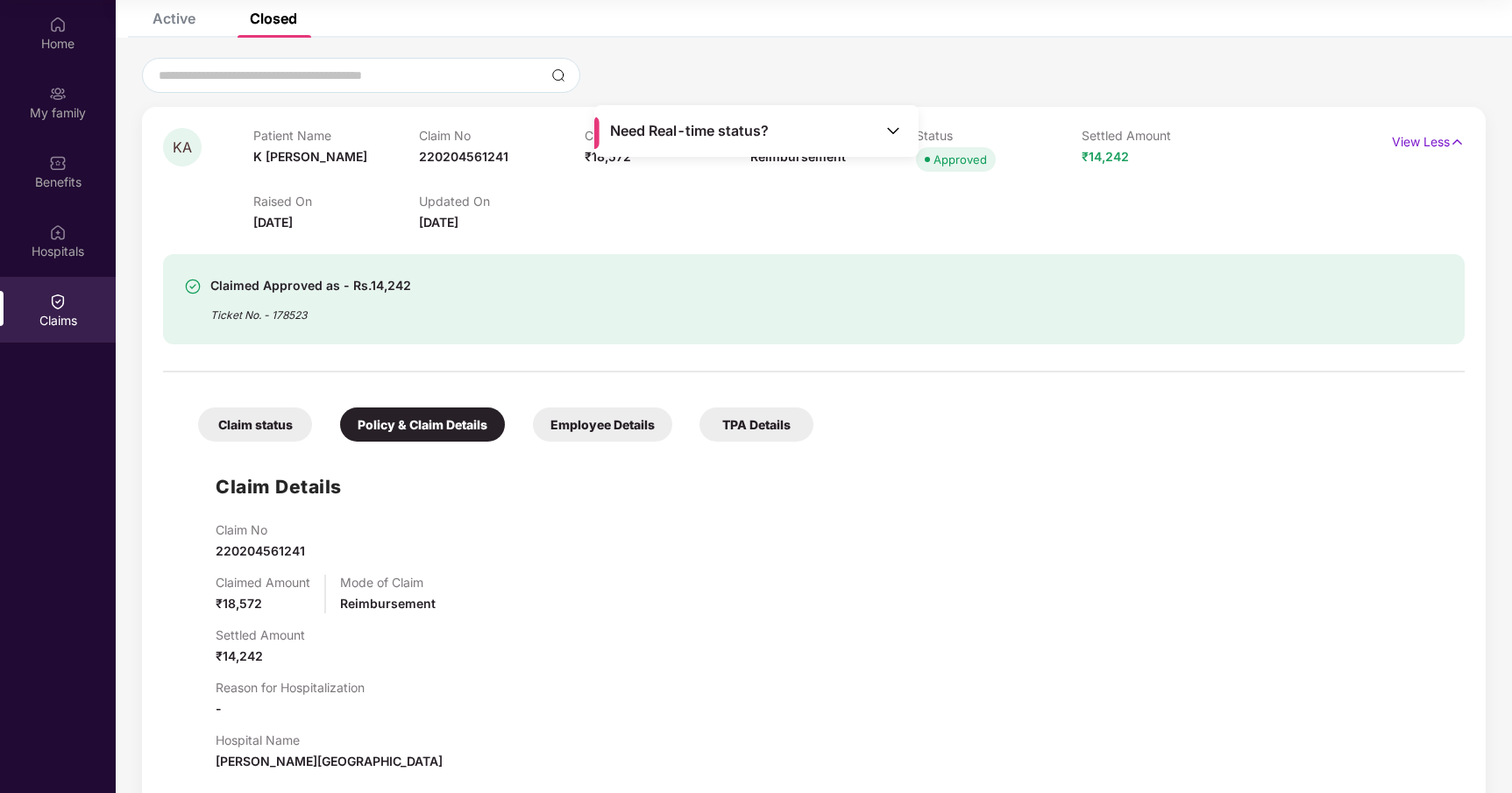
click at [279, 434] on div "Claim status" at bounding box center [254, 425] width 114 height 34
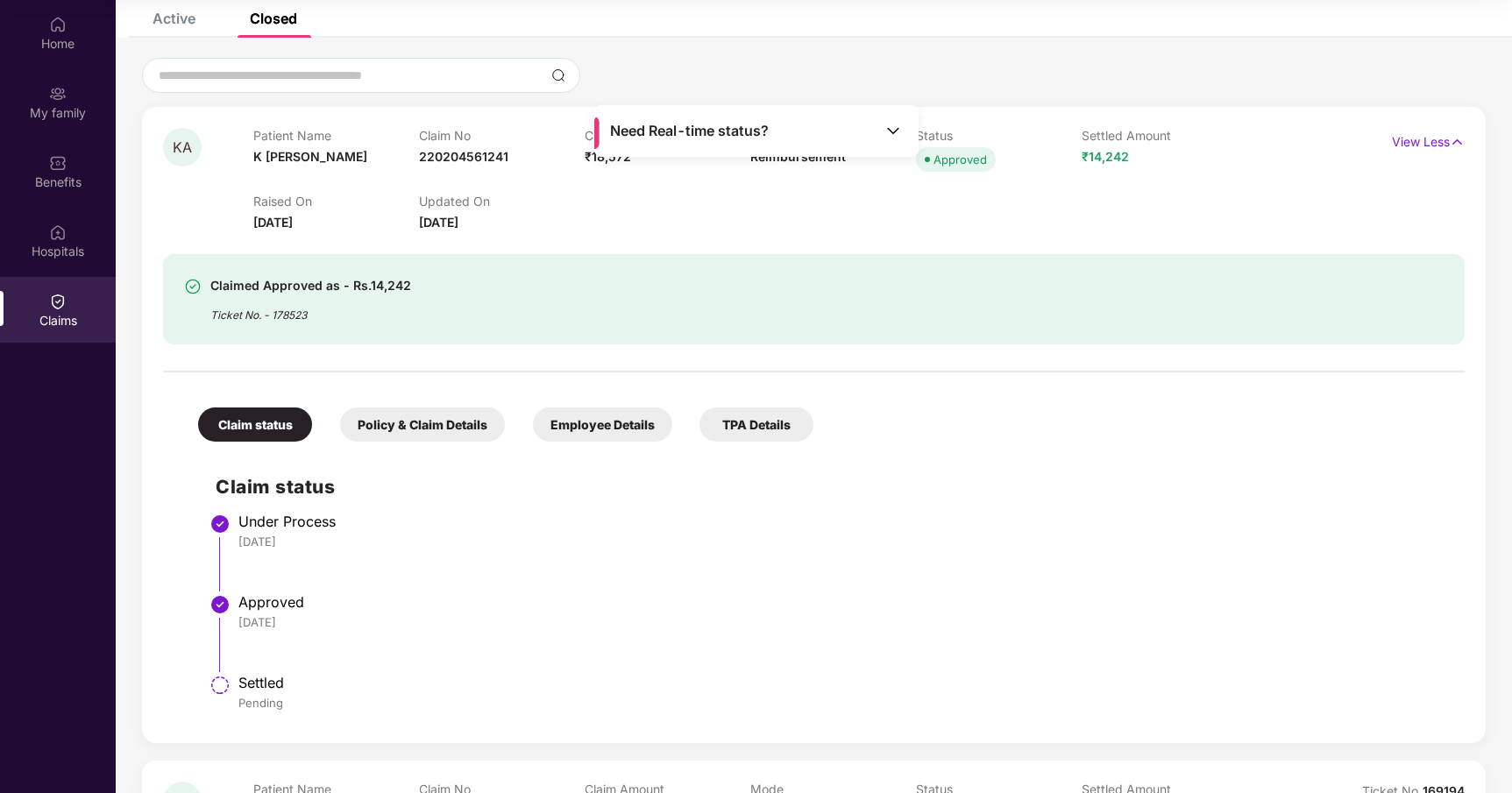
scroll to position [0, 0]
